Goal: Transaction & Acquisition: Purchase product/service

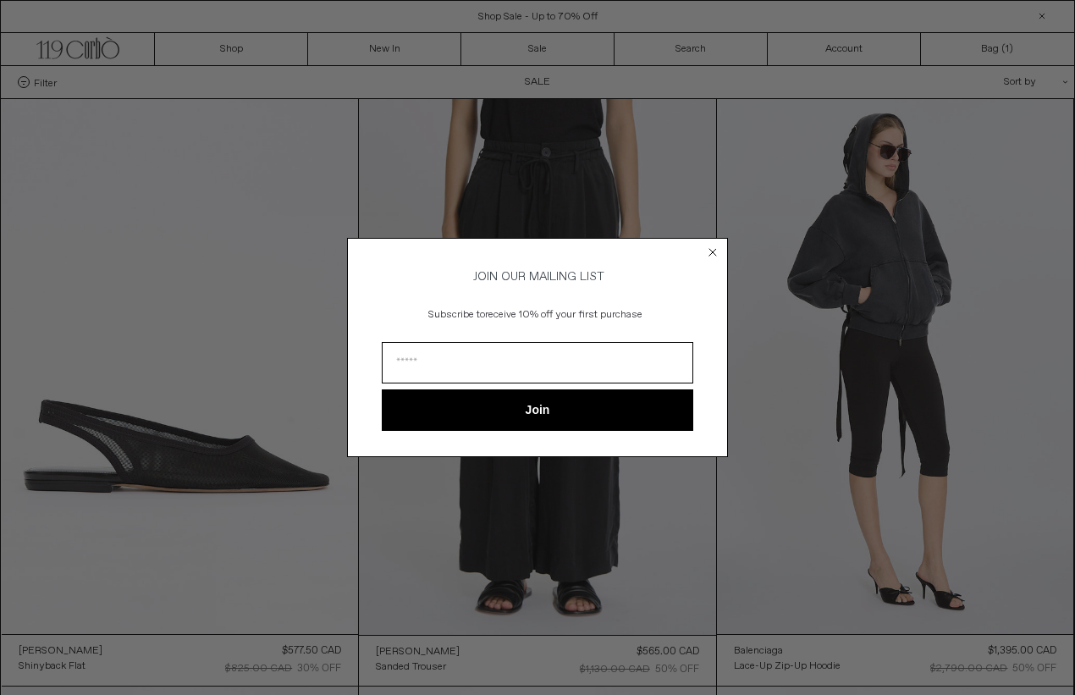
click at [712, 250] on icon "Close dialog" at bounding box center [712, 252] width 7 height 7
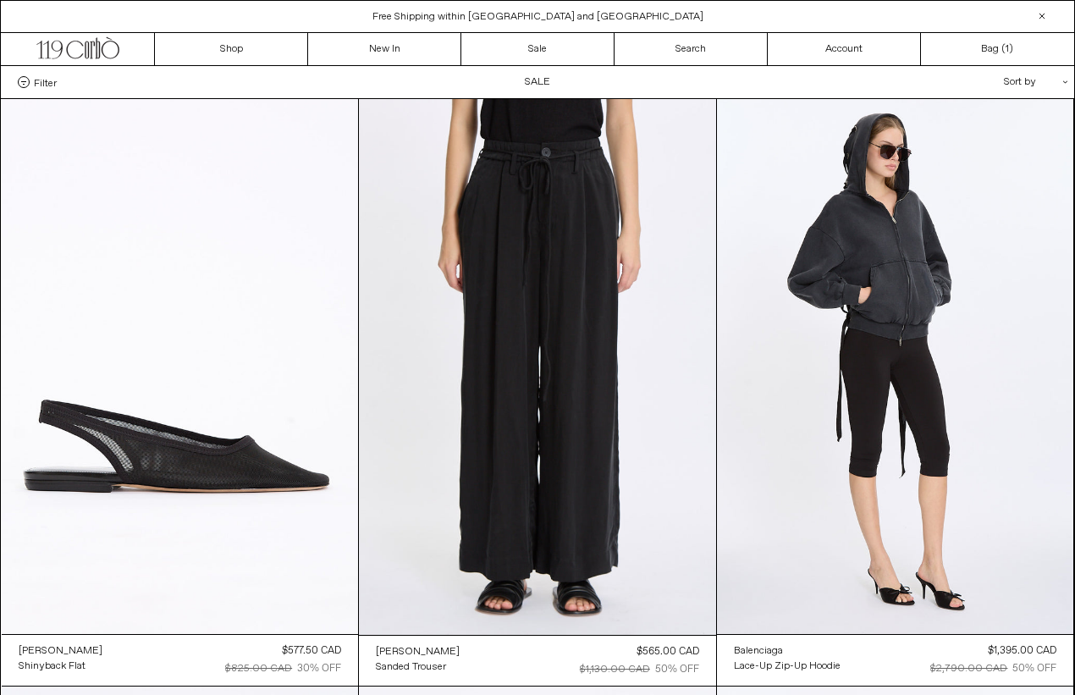
click at [39, 83] on span "Filter" at bounding box center [45, 82] width 23 height 12
click at [0, 0] on select "**********" at bounding box center [0, 0] width 0 height 0
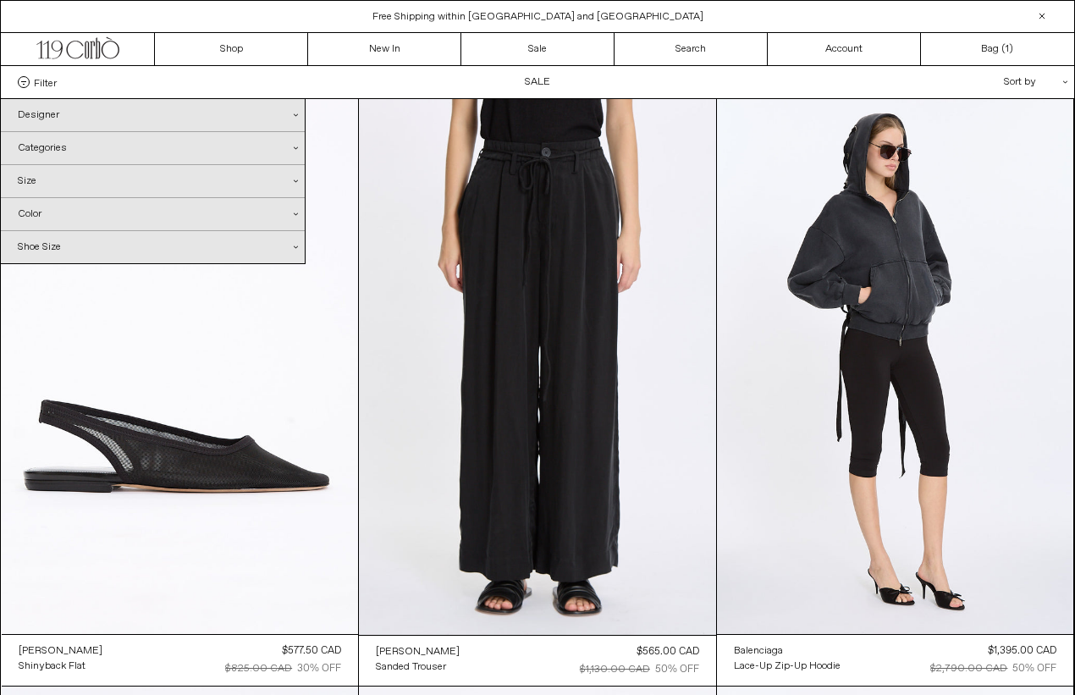
click at [97, 113] on div "Designer .cls-1{fill:#231f20}" at bounding box center [153, 115] width 304 height 32
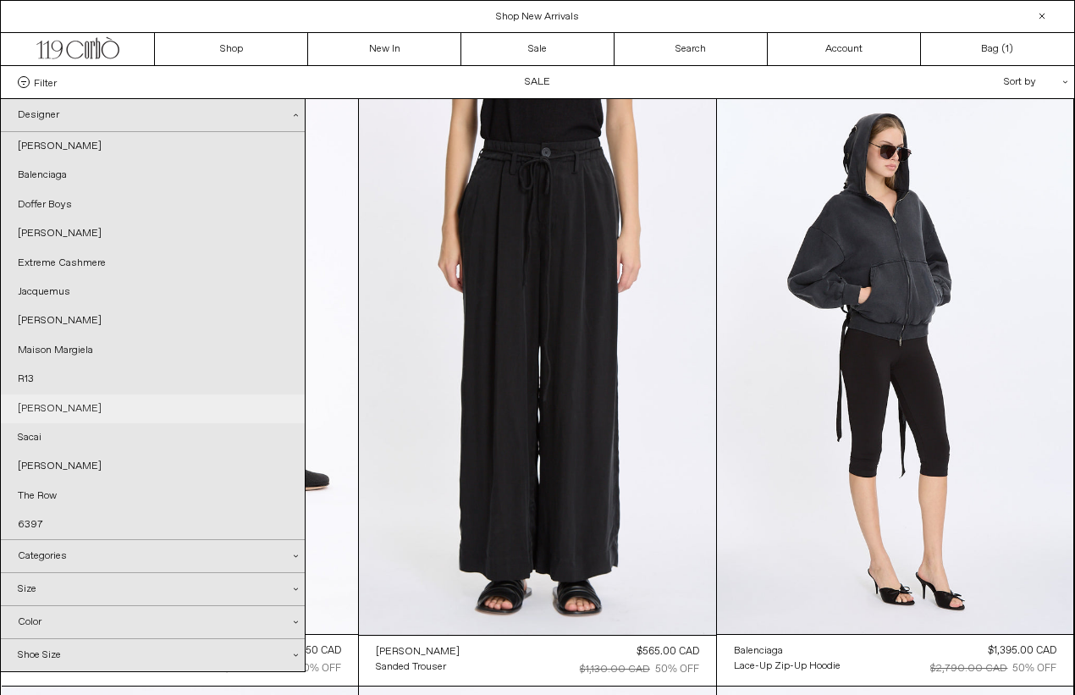
click at [43, 399] on link "[PERSON_NAME]" at bounding box center [153, 409] width 304 height 29
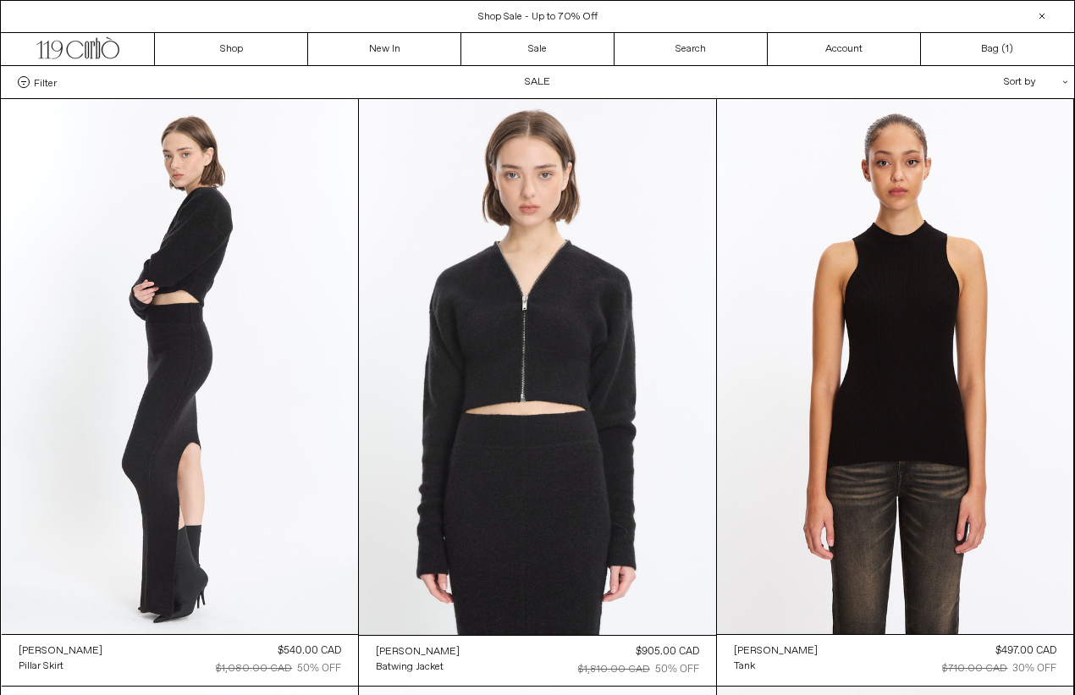
click at [1028, 79] on div "Sort by .cls-1{fill:#231f20}" at bounding box center [981, 82] width 152 height 32
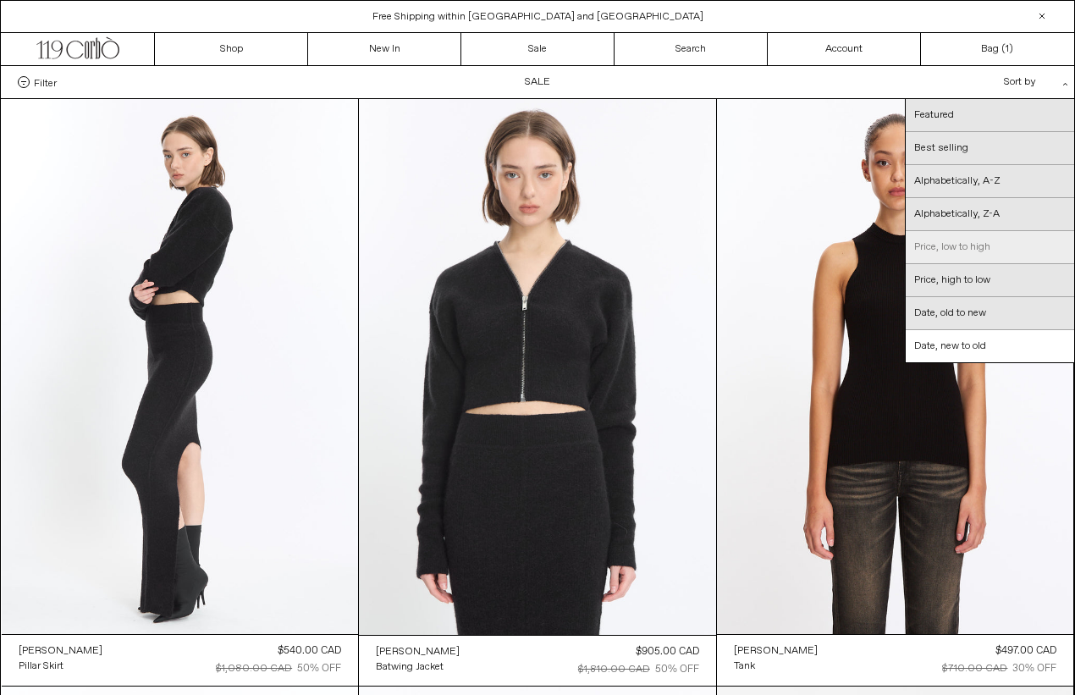
click at [936, 243] on link "Price, low to high" at bounding box center [990, 247] width 168 height 33
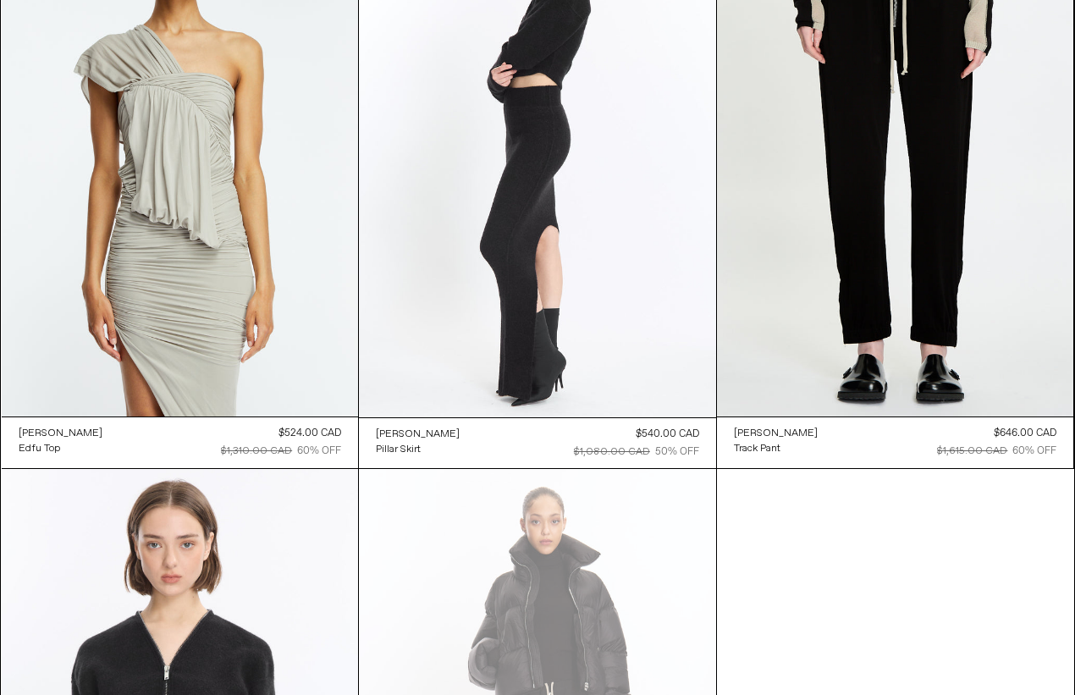
scroll to position [2539, 0]
